Goal: Task Accomplishment & Management: Use online tool/utility

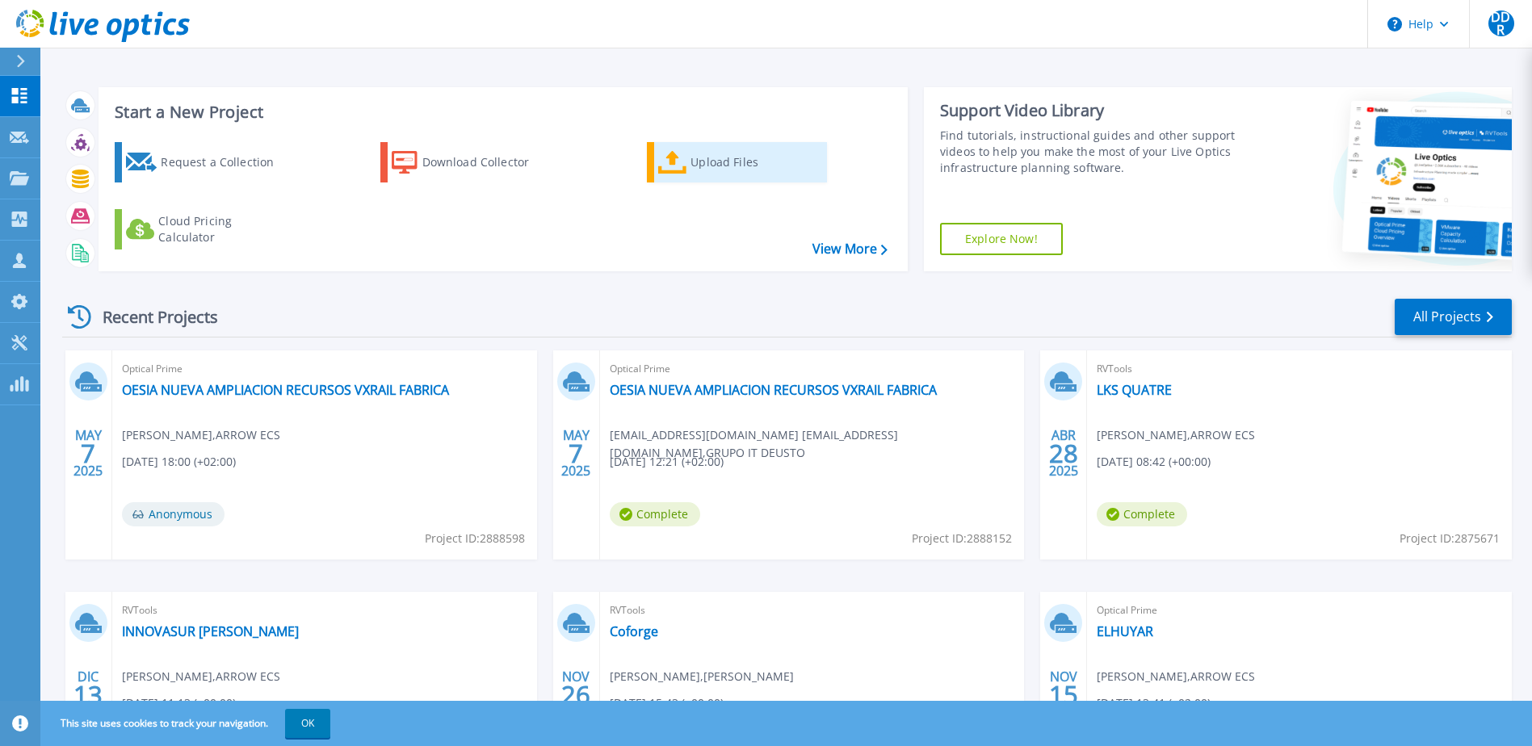
click at [683, 166] on icon at bounding box center [672, 162] width 29 height 23
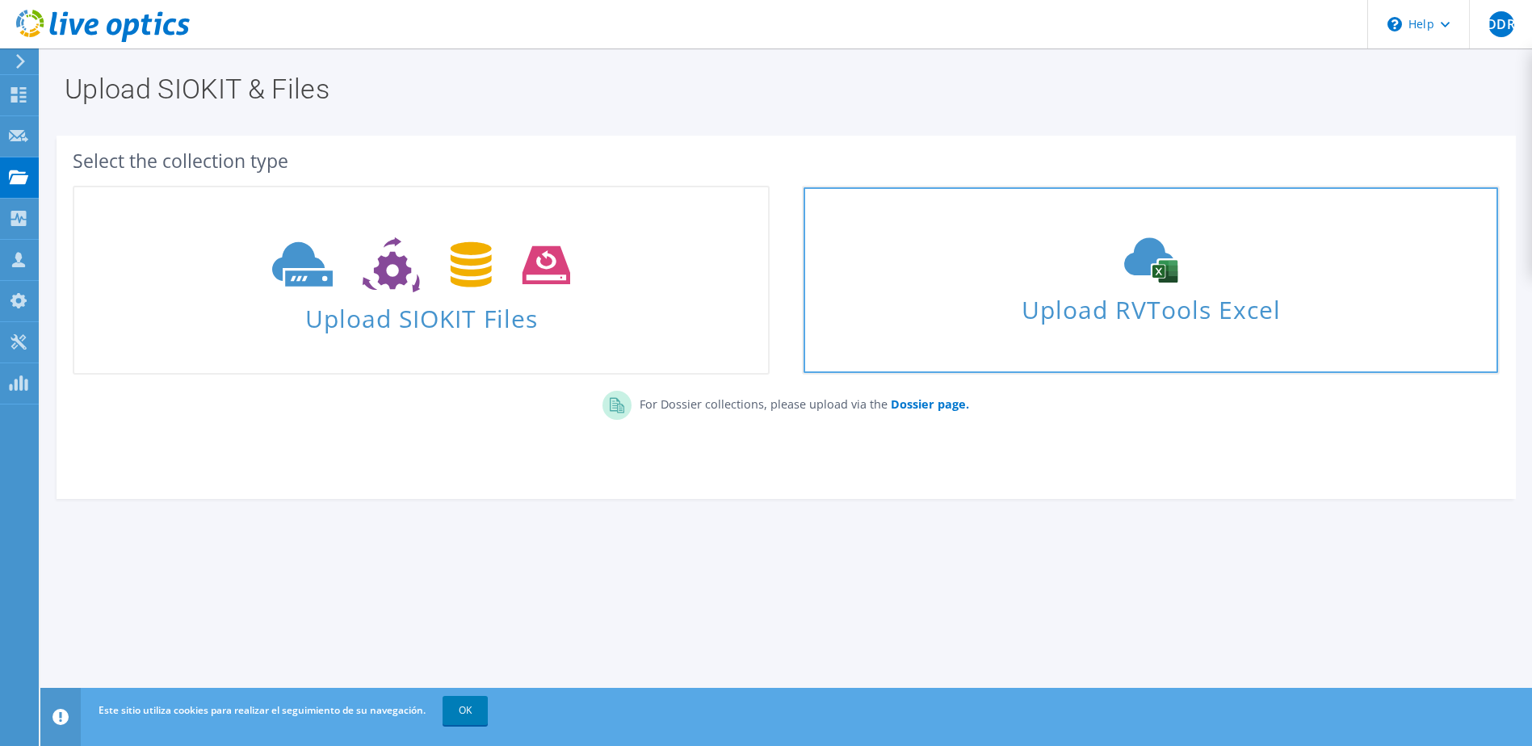
click at [1128, 254] on icon at bounding box center [1151, 259] width 242 height 45
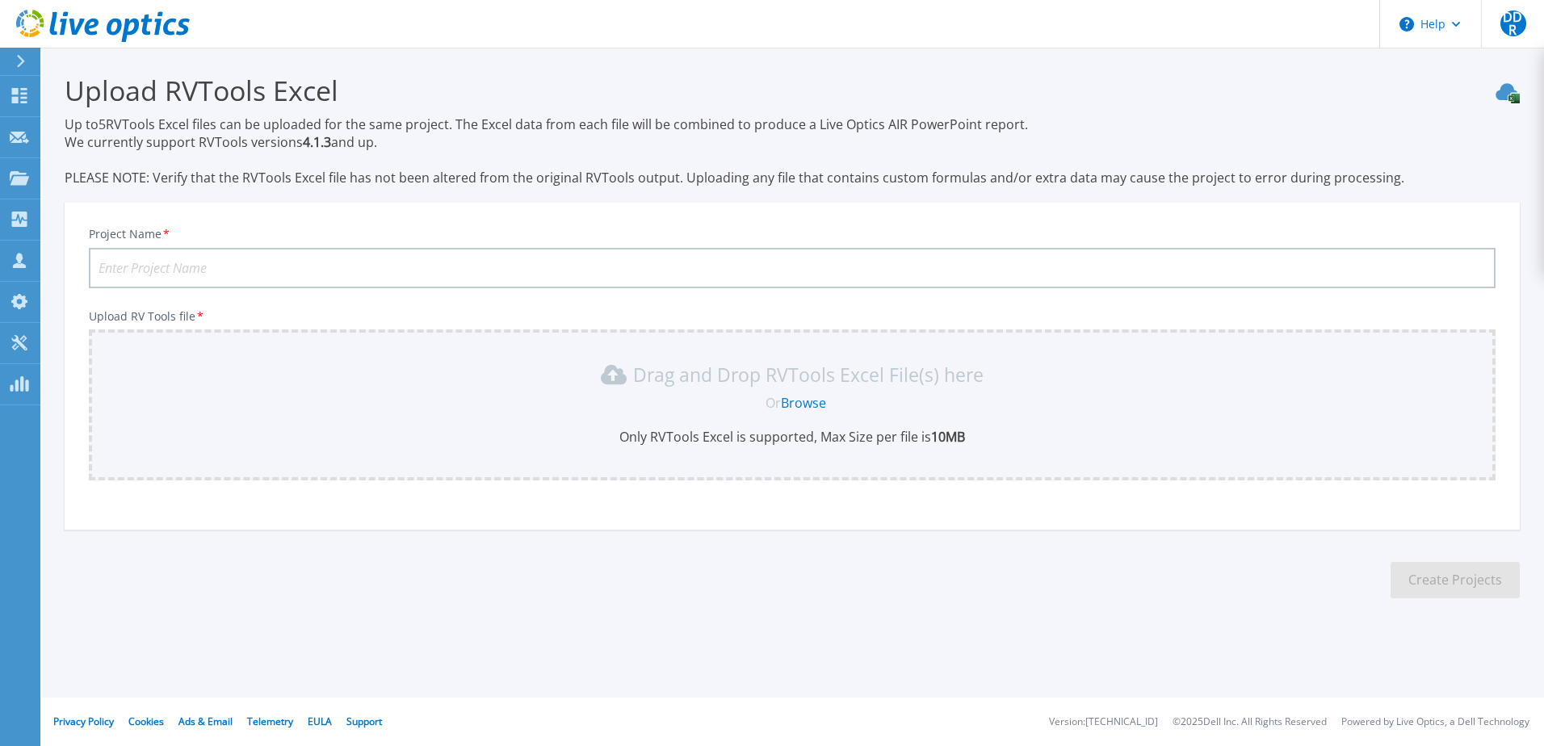
click at [810, 403] on link "Browse" at bounding box center [803, 403] width 45 height 18
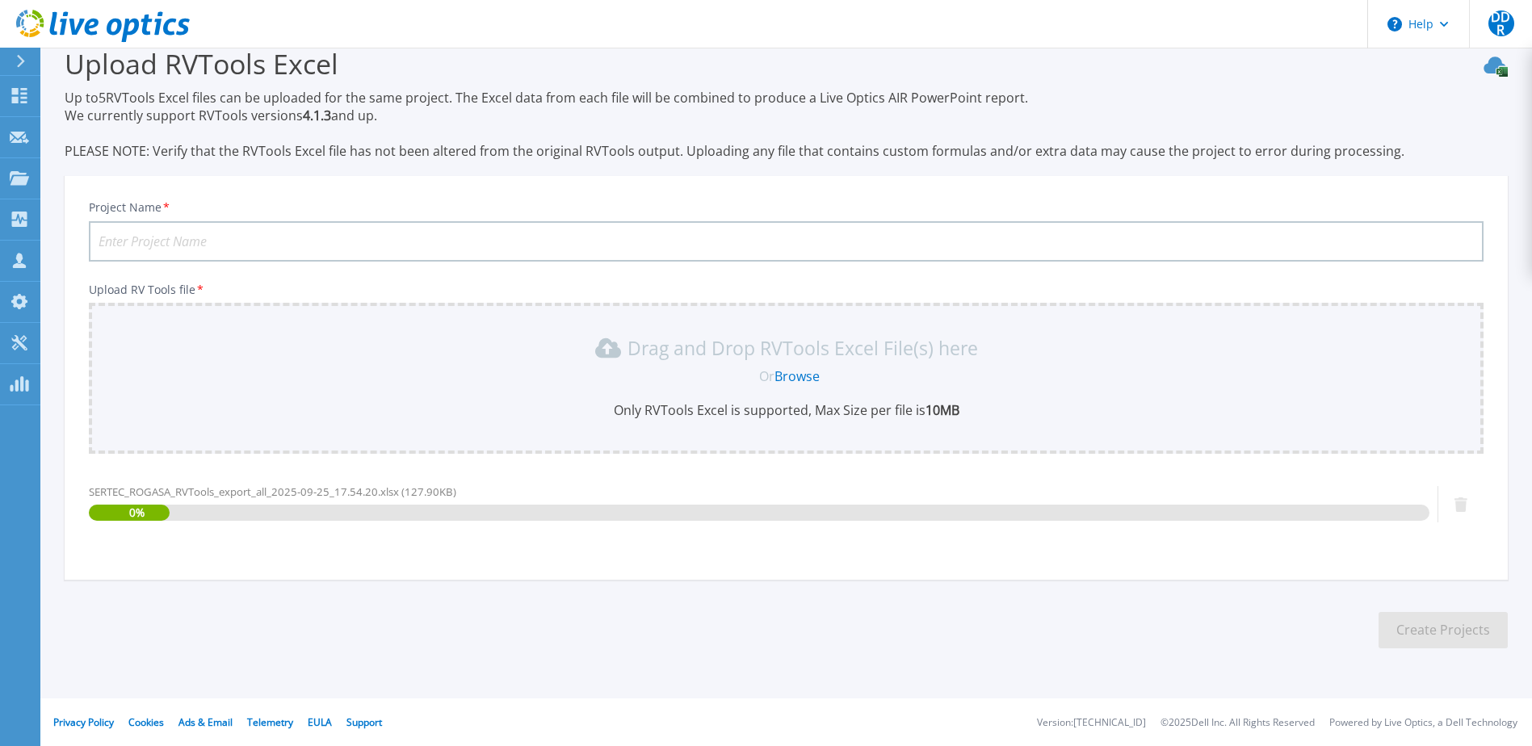
scroll to position [27, 0]
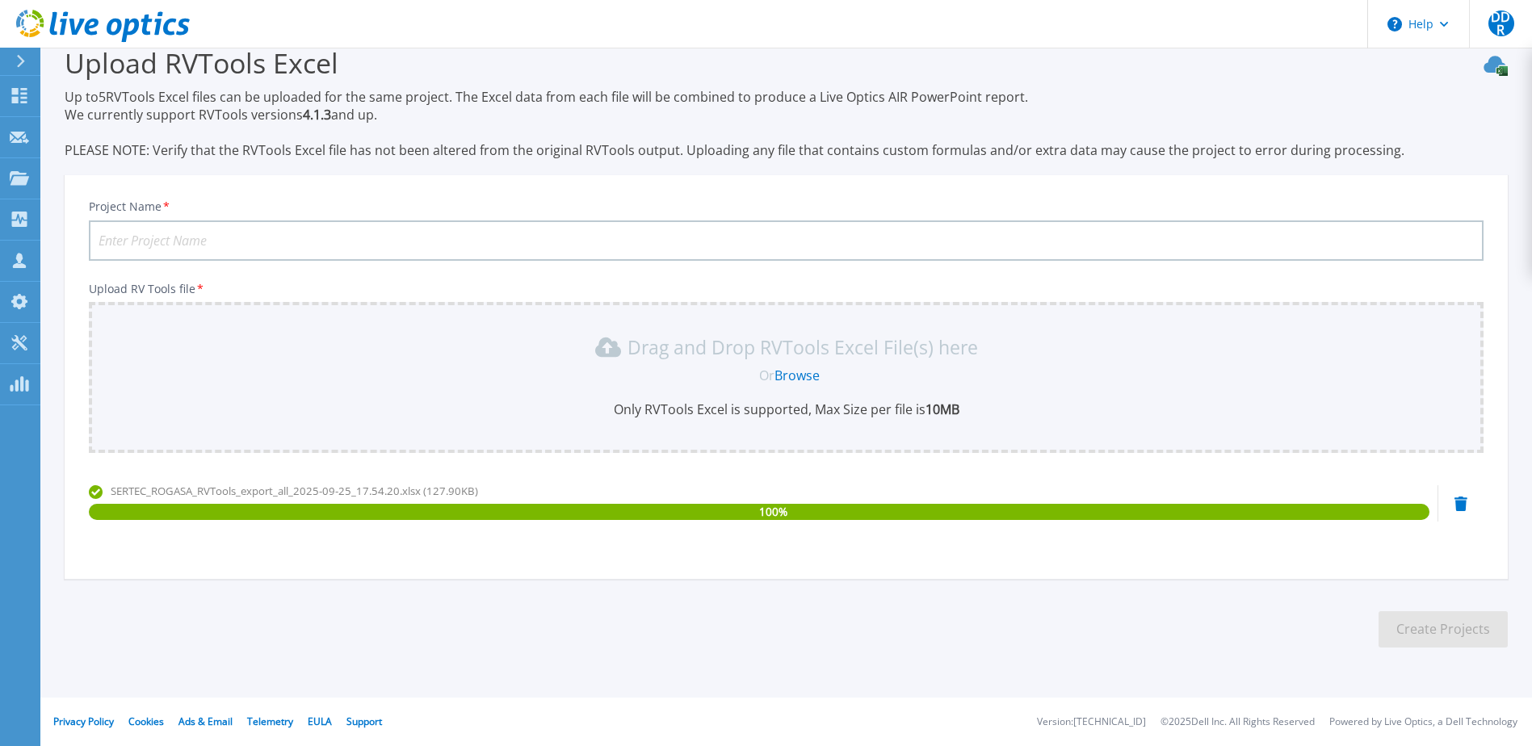
click at [187, 232] on input "Project Name *" at bounding box center [786, 241] width 1395 height 40
paste input "SERTEC ROGASA"
click at [152, 240] on input "SERTEC ROGASA" at bounding box center [786, 241] width 1395 height 40
click at [145, 238] on input "SERTECROGASA" at bounding box center [786, 241] width 1395 height 40
type input "SERTEC ROGASA"
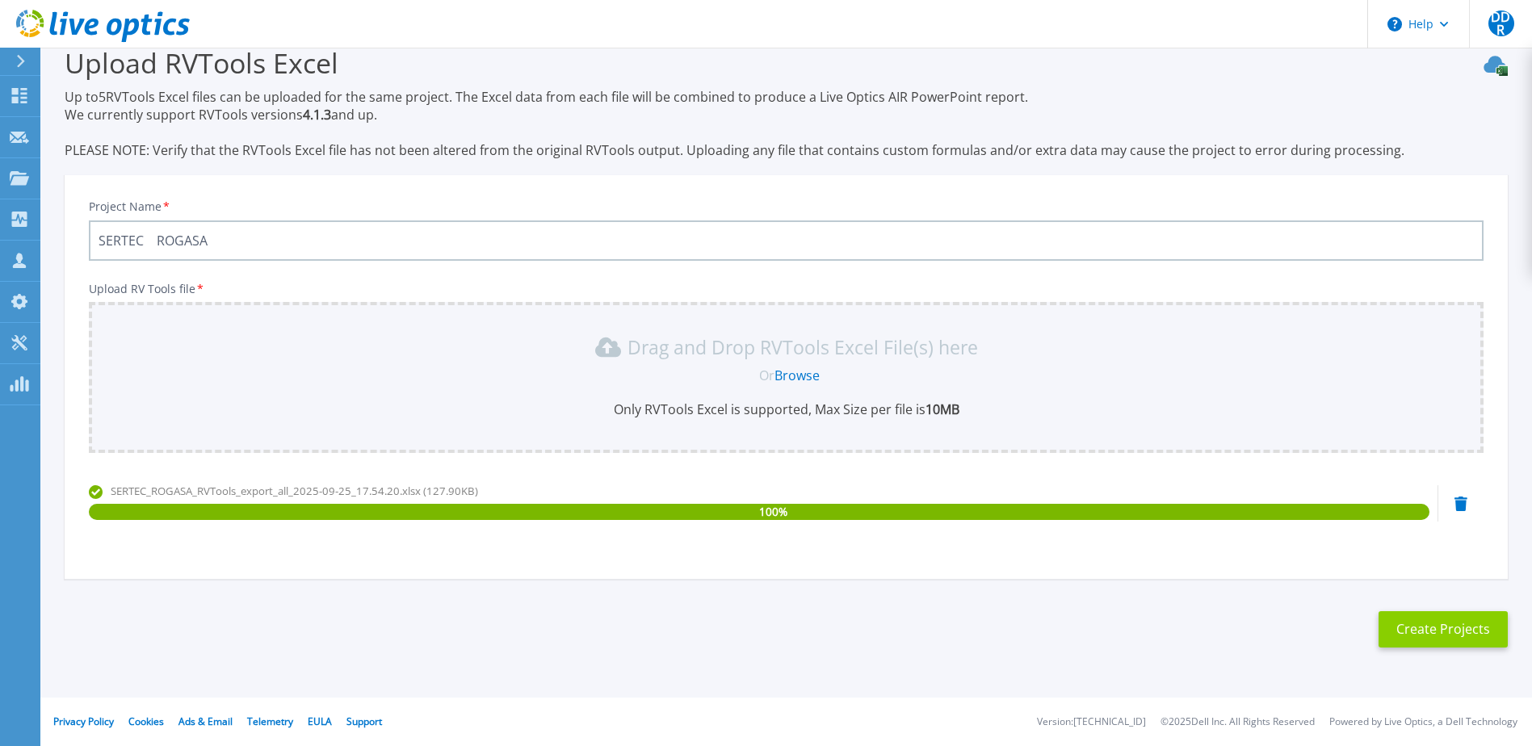
click at [1472, 632] on button "Create Projects" at bounding box center [1443, 629] width 129 height 36
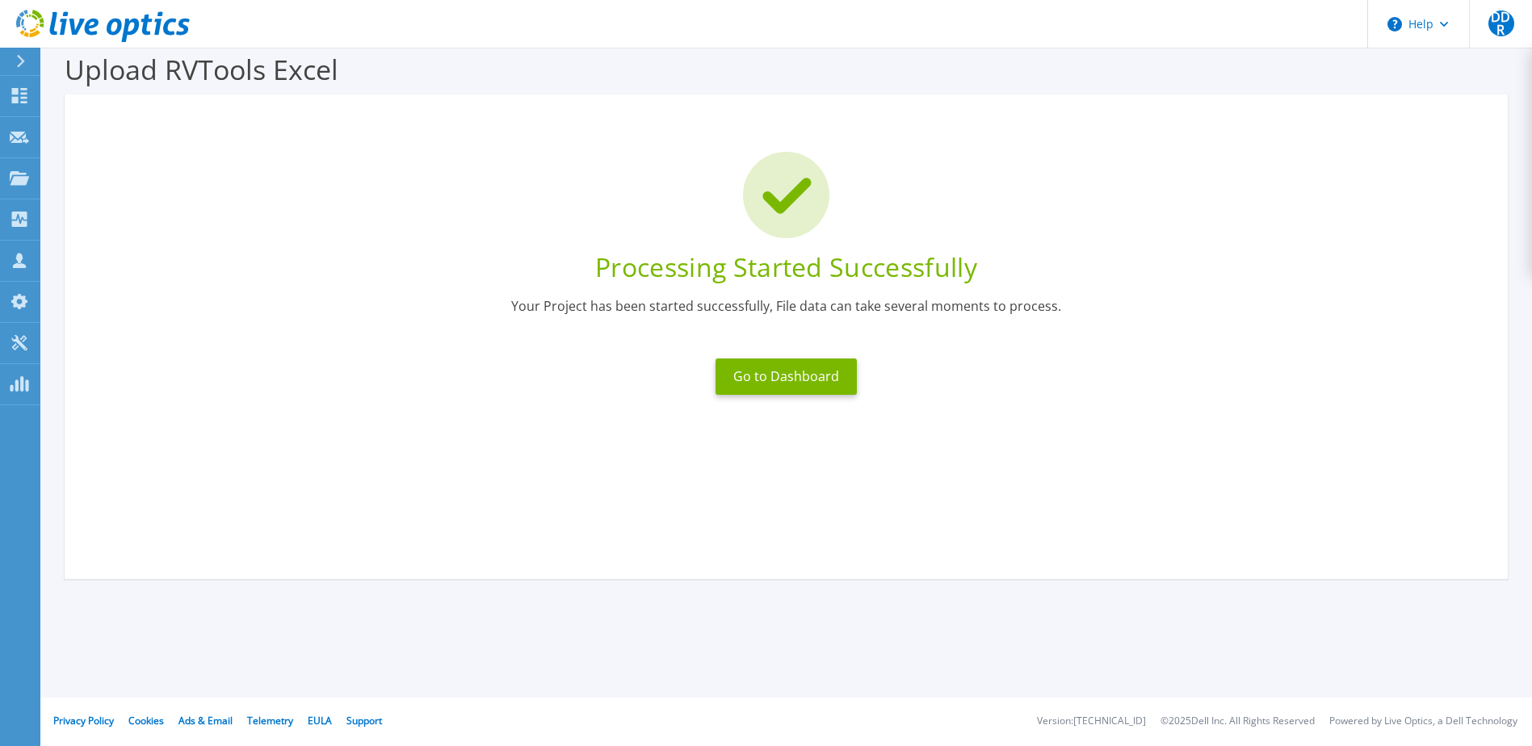
scroll to position [21, 0]
click at [801, 382] on button "Go to Dashboard" at bounding box center [786, 377] width 141 height 36
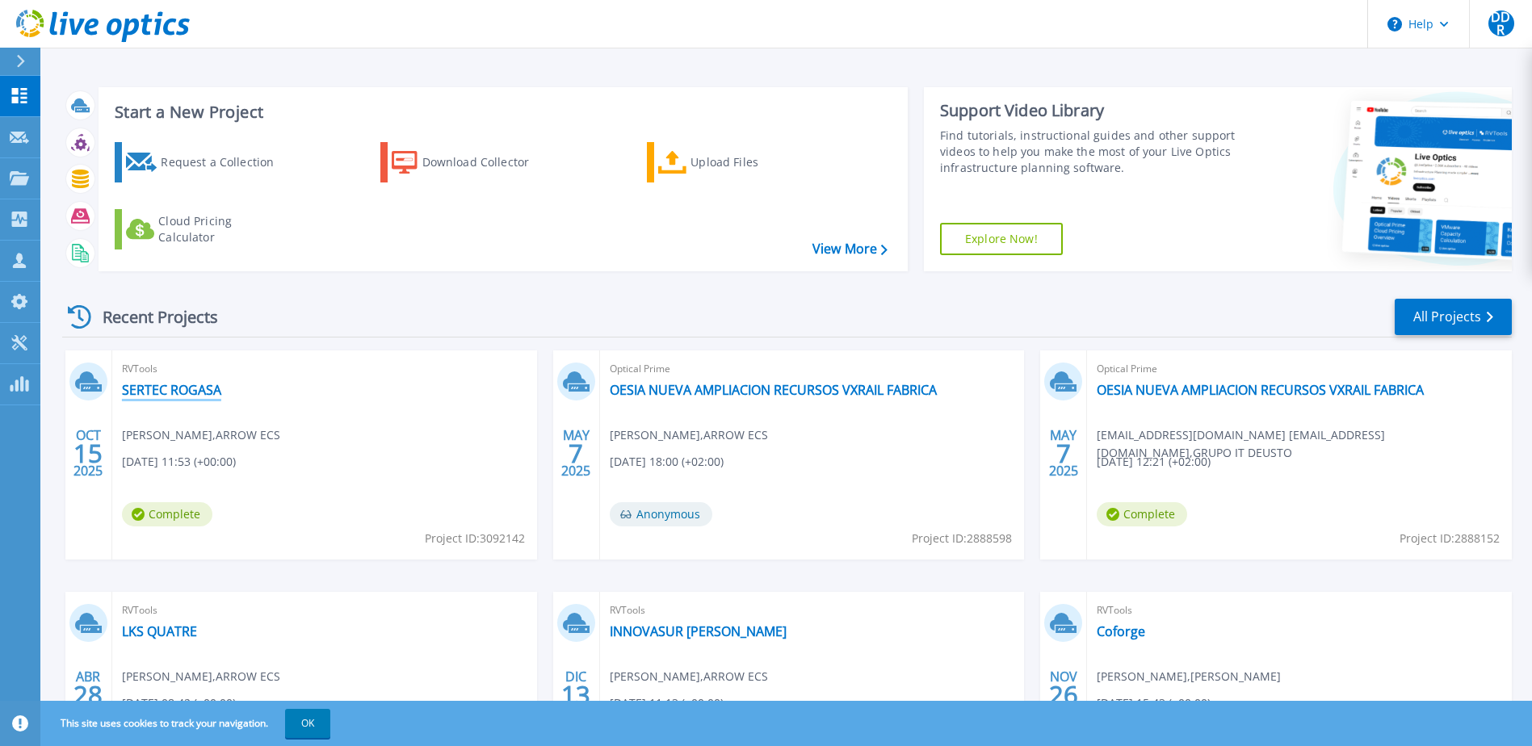
click at [152, 389] on link "SERTEC ROGASA" at bounding box center [171, 390] width 99 height 16
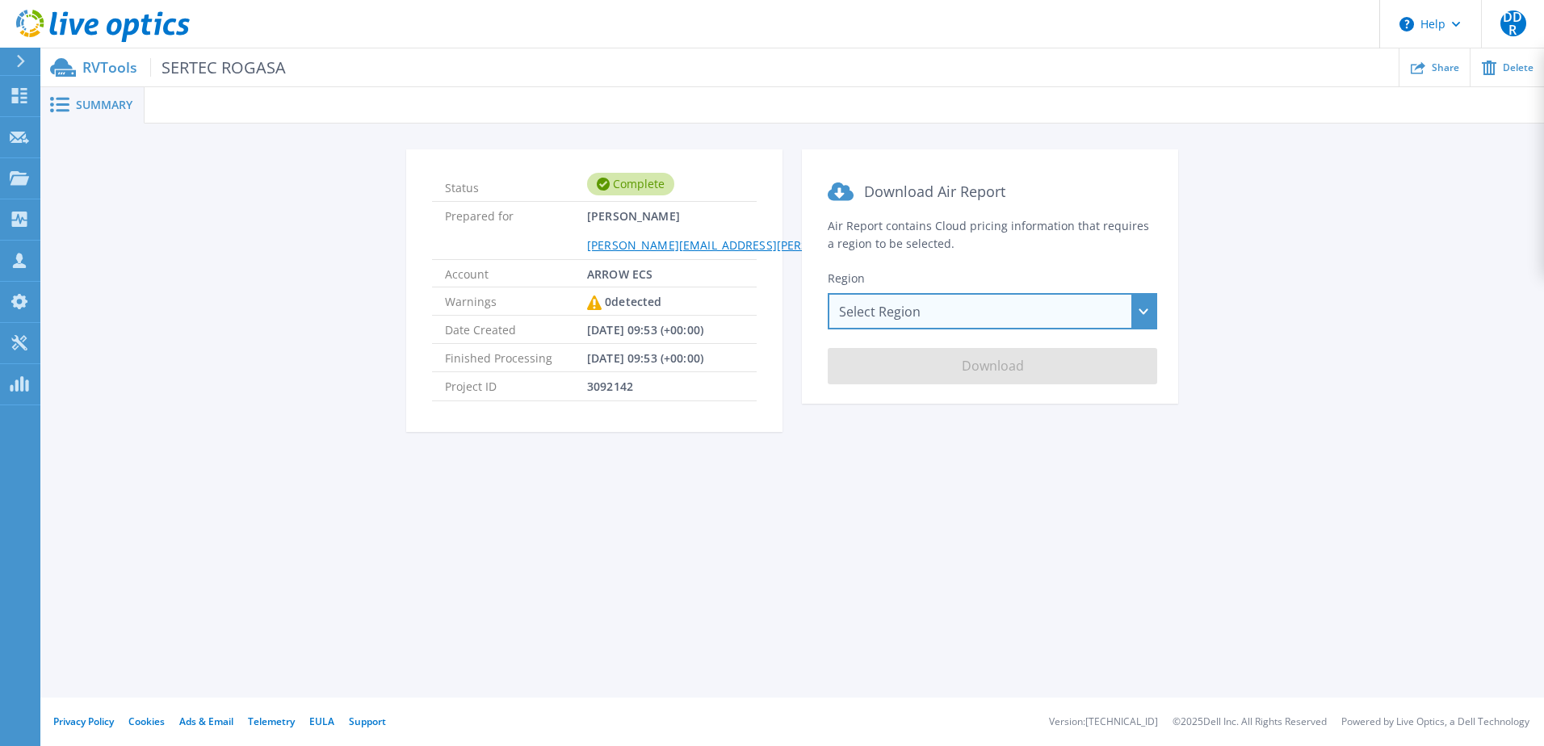
click at [972, 302] on div "Select Region Asia Pacific (Hong Kong) Asia Pacific (Mumbai) Asia Pacific (Seou…" at bounding box center [993, 311] width 330 height 36
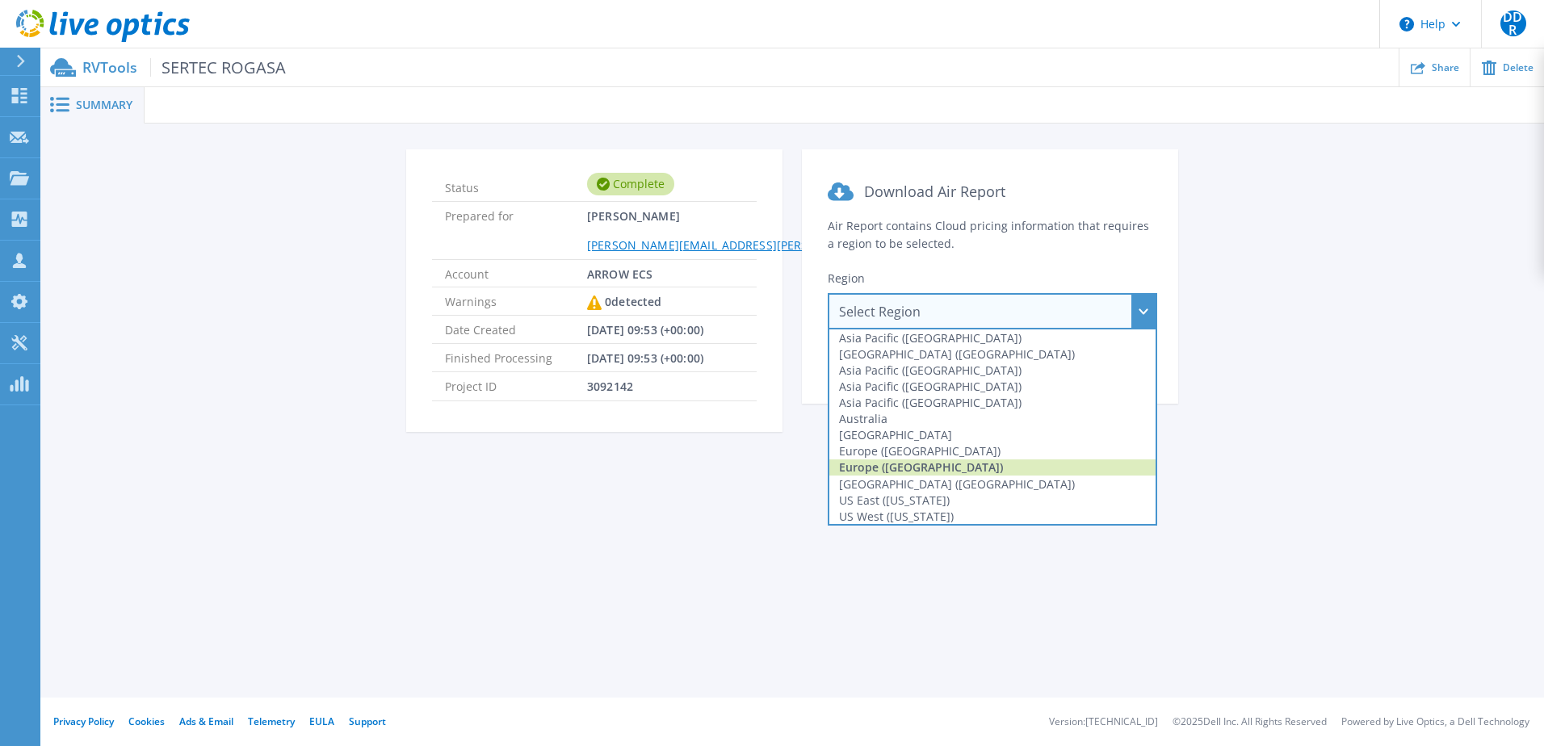
click at [929, 463] on div "Europe (London)" at bounding box center [993, 468] width 326 height 16
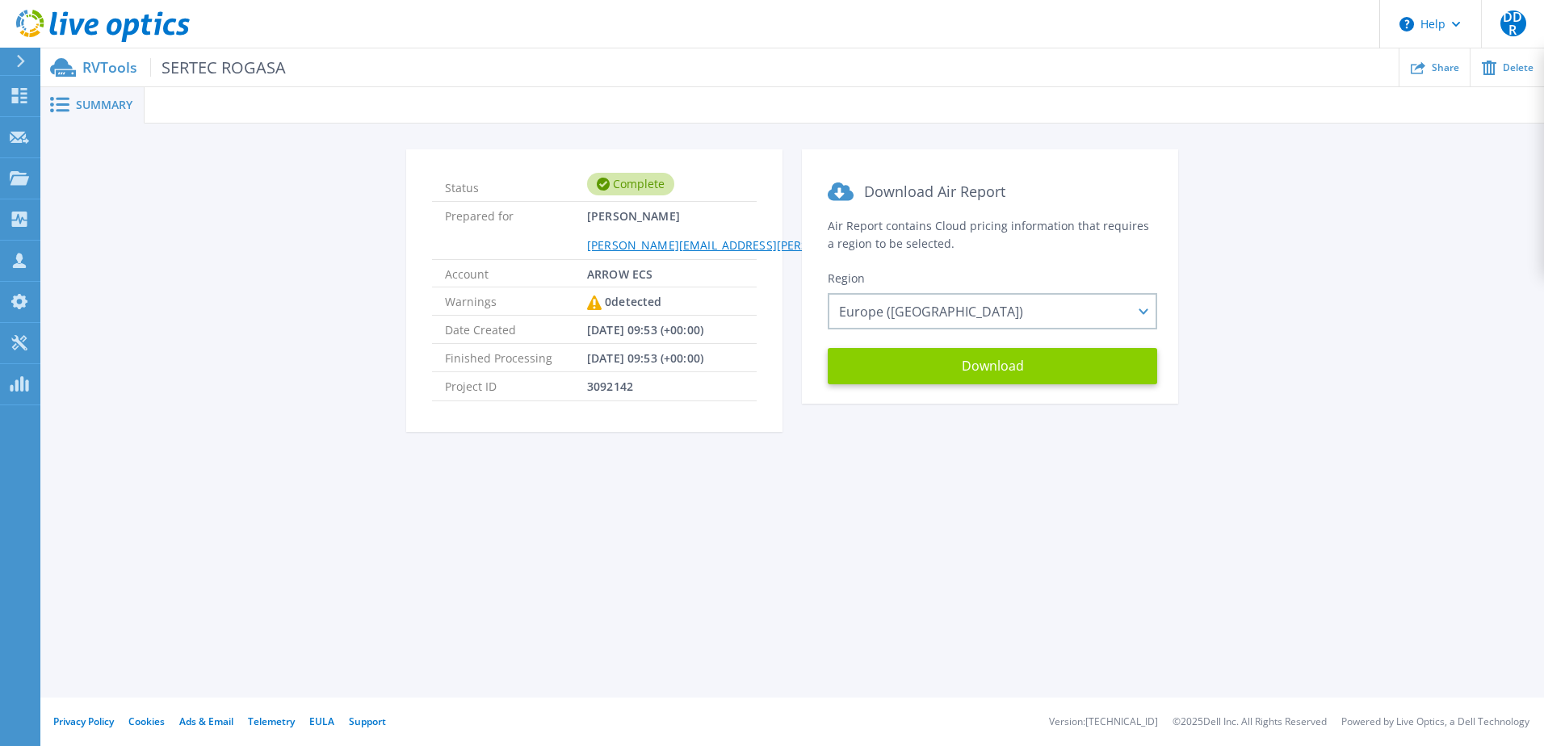
click at [967, 361] on button "Download" at bounding box center [993, 366] width 330 height 36
